Goal: Information Seeking & Learning: Learn about a topic

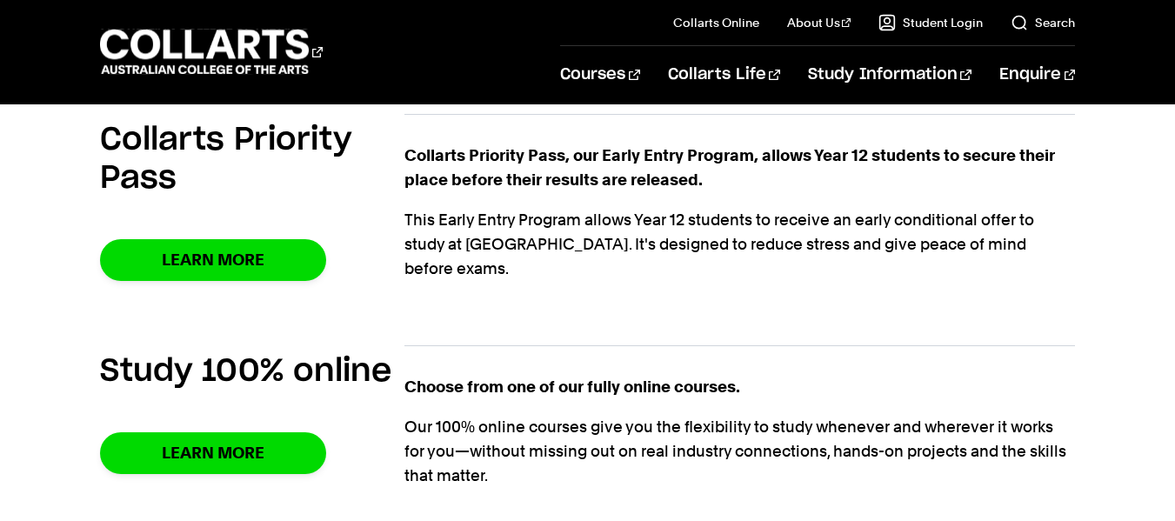
scroll to position [1230, 0]
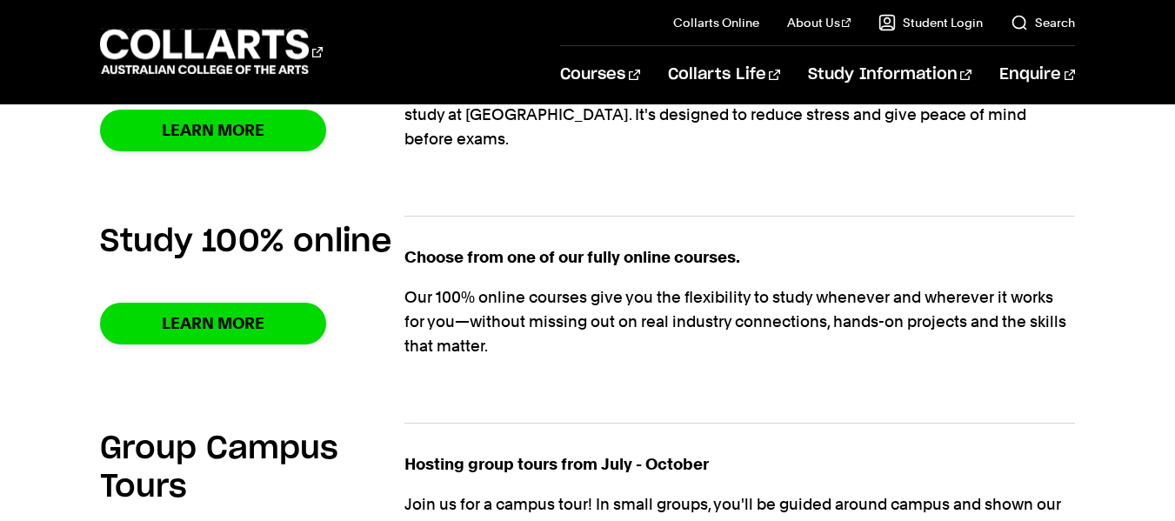
drag, startPoint x: 1187, startPoint y: 26, endPoint x: 1187, endPoint y: 157, distance: 131.3
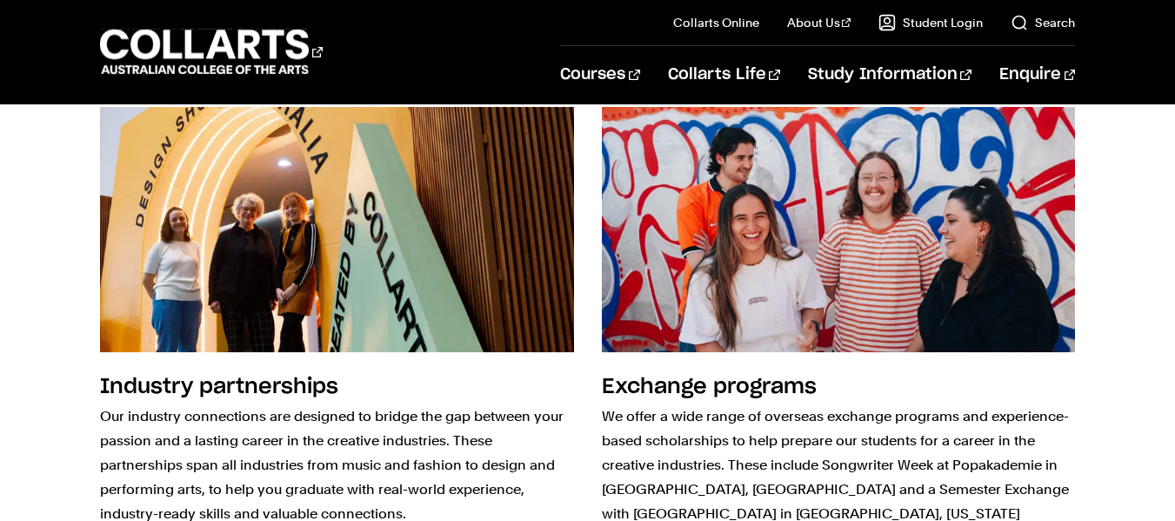
scroll to position [1924, 0]
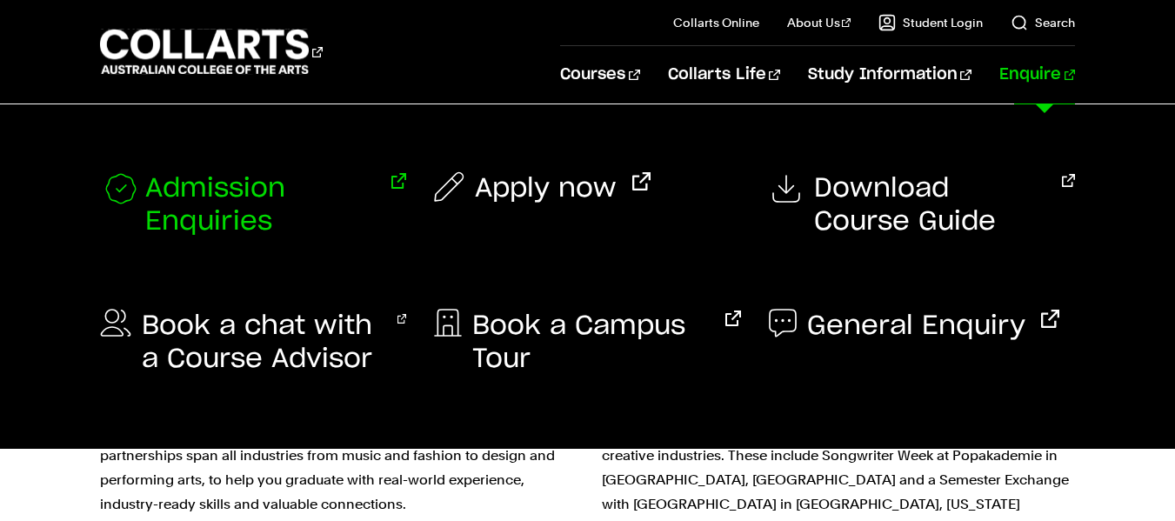
click at [224, 224] on span "Admission Enquiries" at bounding box center [260, 205] width 230 height 66
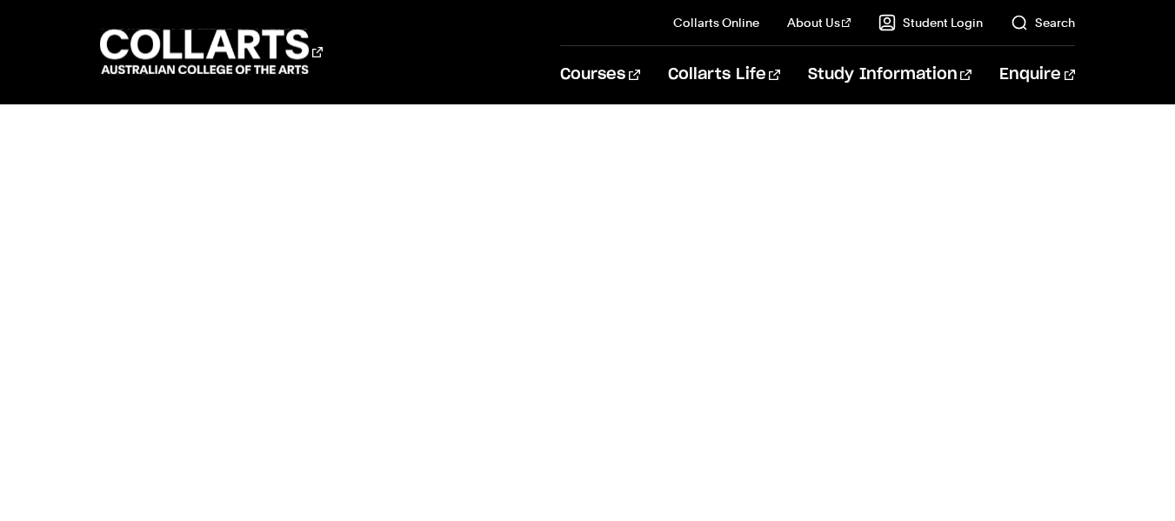
scroll to position [751, 0]
click at [1096, 289] on body "Courses Collarts Online Study 100% online About Us History & Values Strategic P…" at bounding box center [587, 506] width 1175 height 2515
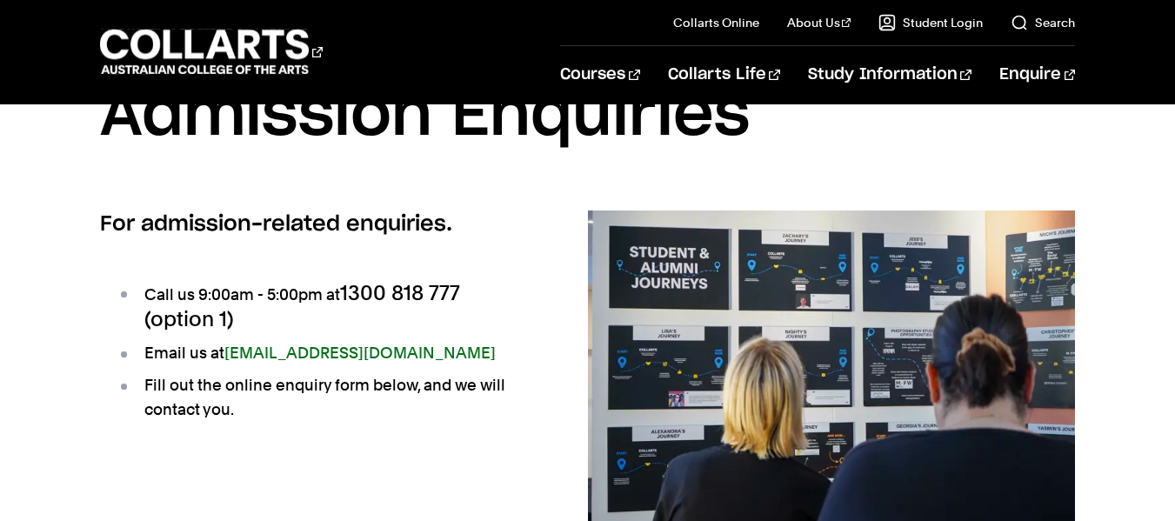
scroll to position [0, 0]
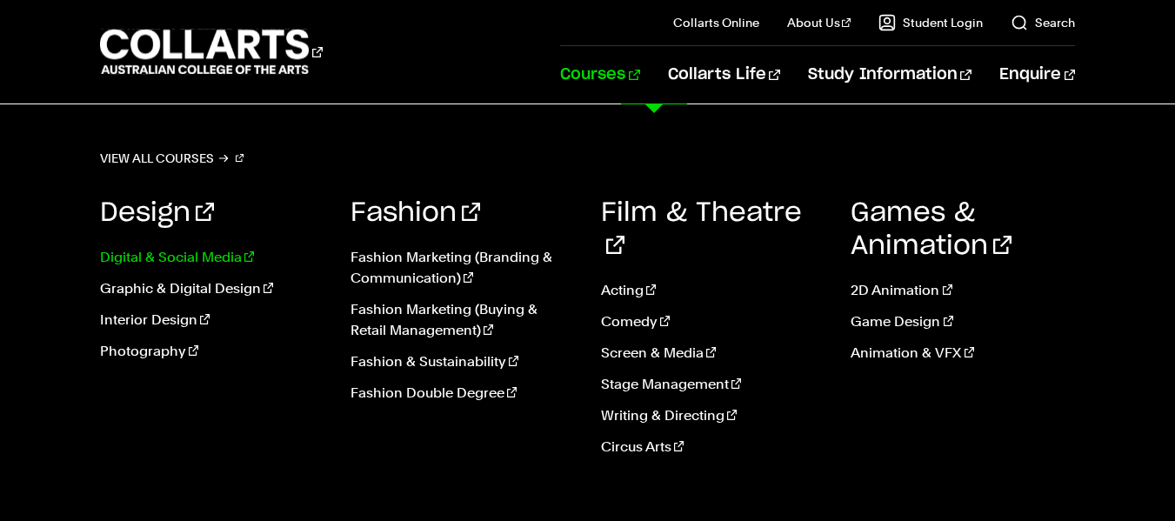
click at [186, 260] on link "Digital & Social Media" at bounding box center [212, 257] width 224 height 21
